Goal: Information Seeking & Learning: Learn about a topic

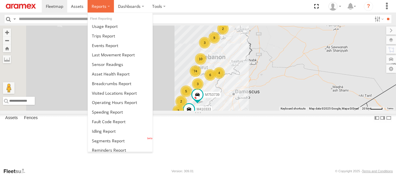
click at [100, 9] on label at bounding box center [101, 6] width 26 height 12
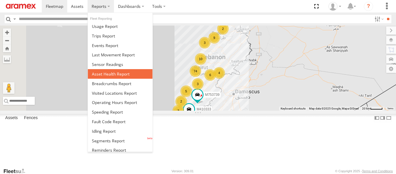
click at [118, 78] on link at bounding box center [120, 74] width 65 height 10
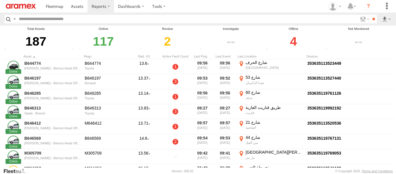
click at [291, 44] on div "4" at bounding box center [294, 41] width 58 height 20
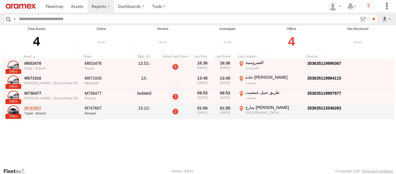
click at [32, 106] on link "M747607" at bounding box center [52, 107] width 56 height 5
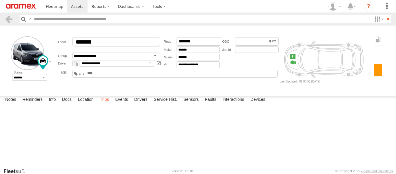
click at [104, 104] on label "Trips" at bounding box center [104, 100] width 15 height 8
